Goal: Find specific fact: Find specific fact

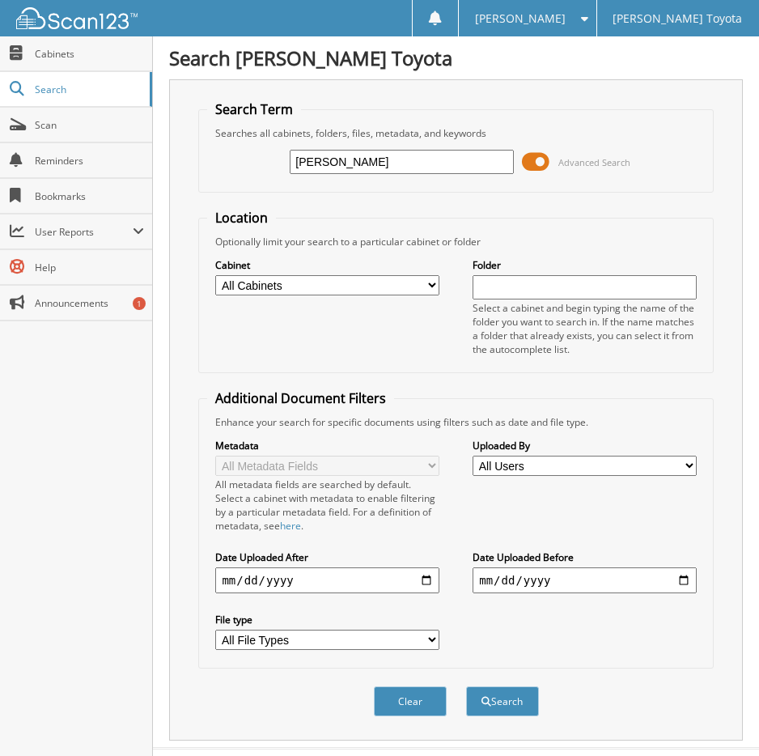
type input "[PERSON_NAME]"
click at [466, 686] on button "Search" at bounding box center [502, 701] width 73 height 30
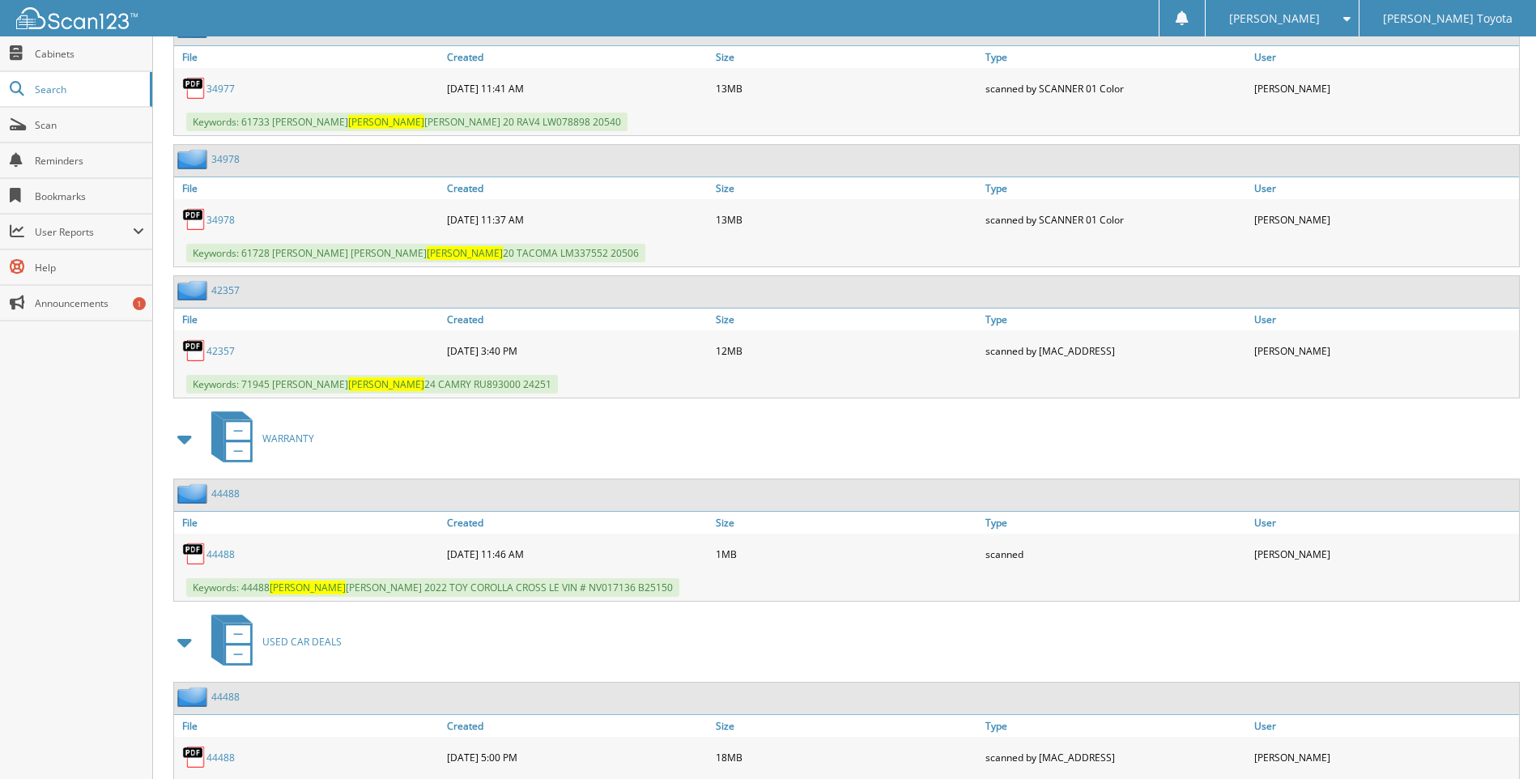
scroll to position [885, 0]
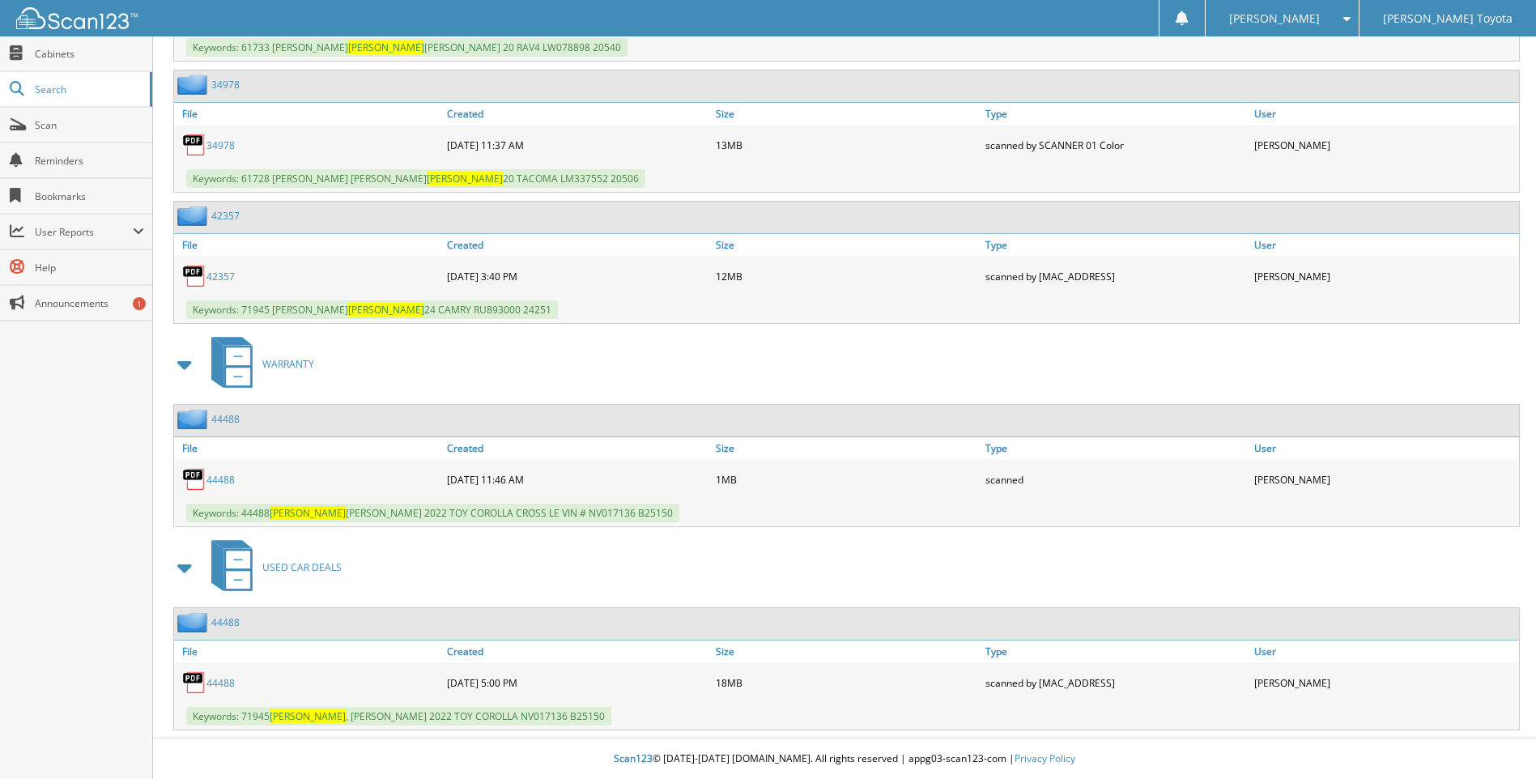
click at [249, 516] on span "Keywords: 44488 [PERSON_NAME] 2022 TOY COROLLA CROSS LE VIN # NV017136 B25150" at bounding box center [432, 512] width 493 height 19
click at [230, 480] on link "44488" at bounding box center [220, 480] width 28 height 14
click at [215, 684] on link "44488" at bounding box center [220, 683] width 28 height 14
